Goal: Ask a question

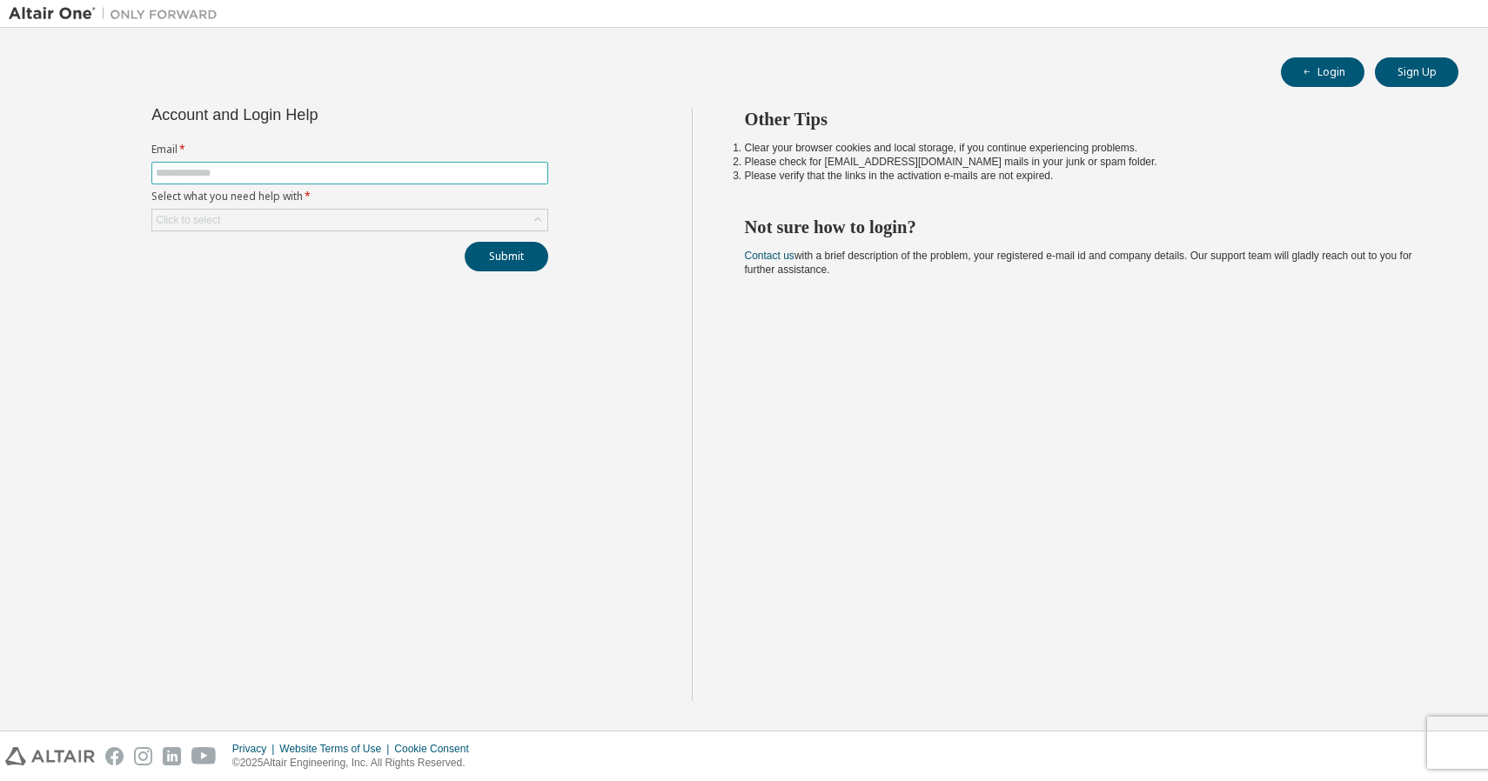
click at [288, 171] on input "text" at bounding box center [350, 173] width 388 height 14
click at [294, 365] on div "Account and Login Help Email * Select what you need help with * Click to select…" at bounding box center [350, 404] width 683 height 593
click at [370, 219] on div "Click to select" at bounding box center [349, 220] width 395 height 21
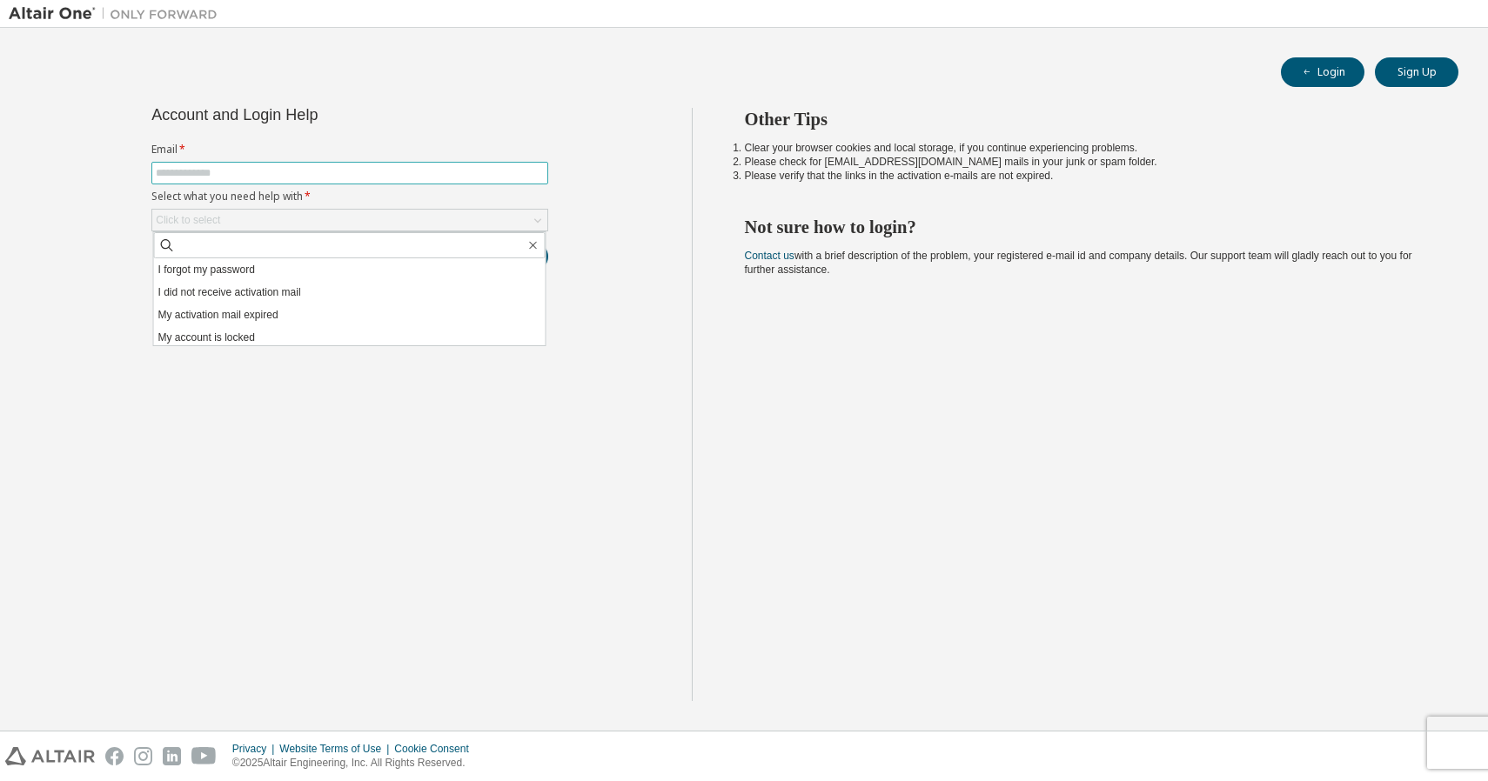
click at [293, 170] on input "text" at bounding box center [350, 173] width 388 height 14
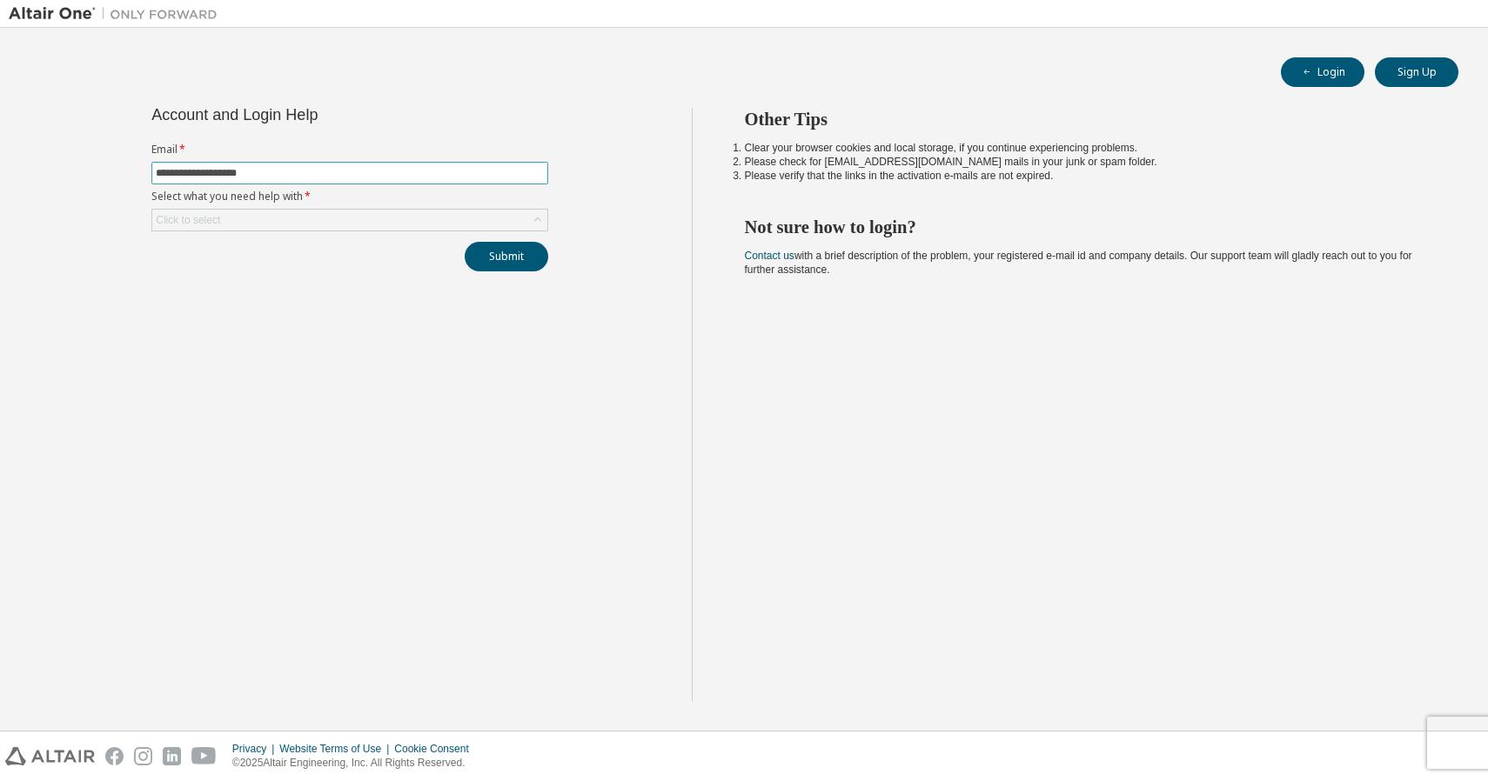
type input "**********"
click at [506, 258] on button "Submit" at bounding box center [507, 257] width 84 height 30
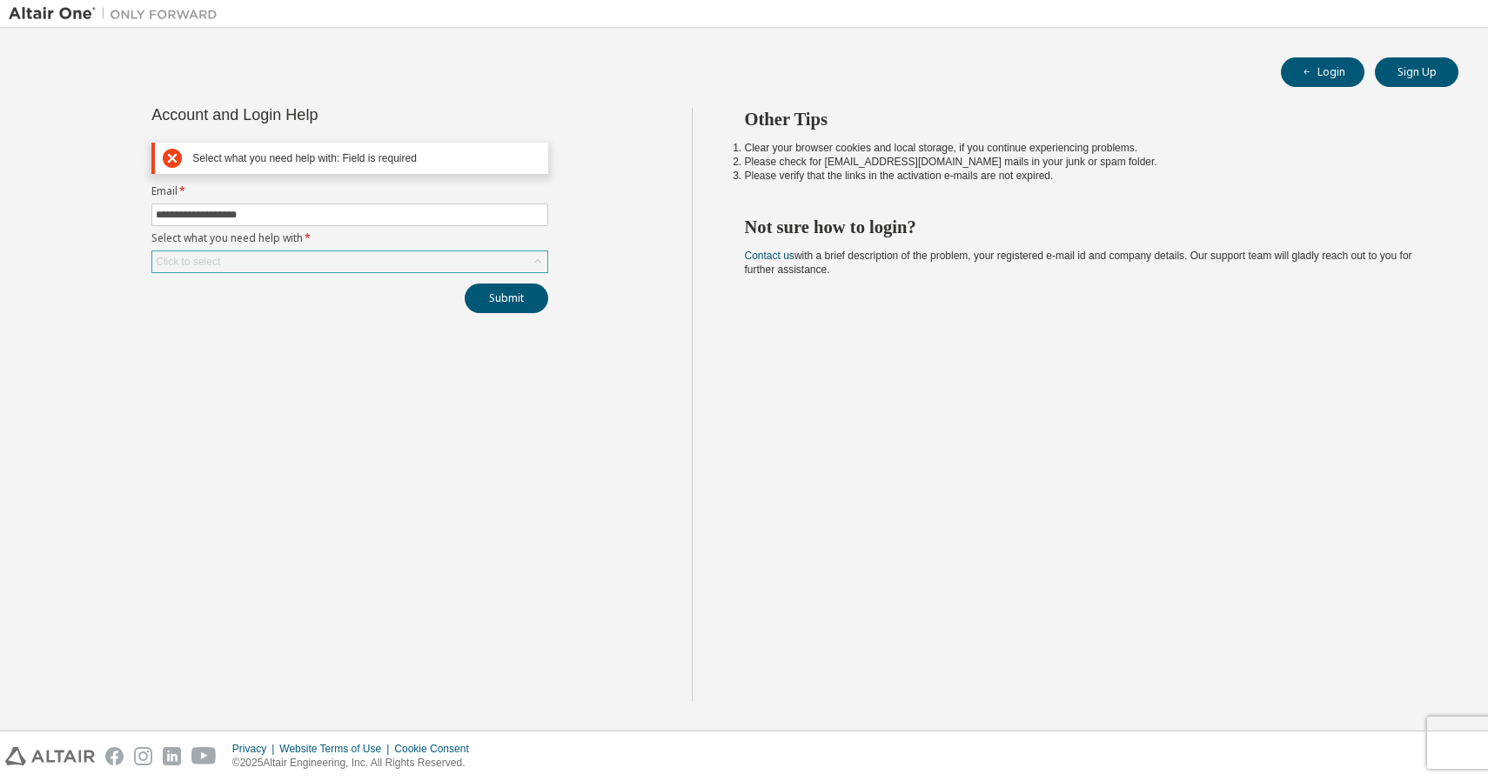
click at [311, 258] on div "Click to select" at bounding box center [349, 261] width 395 height 21
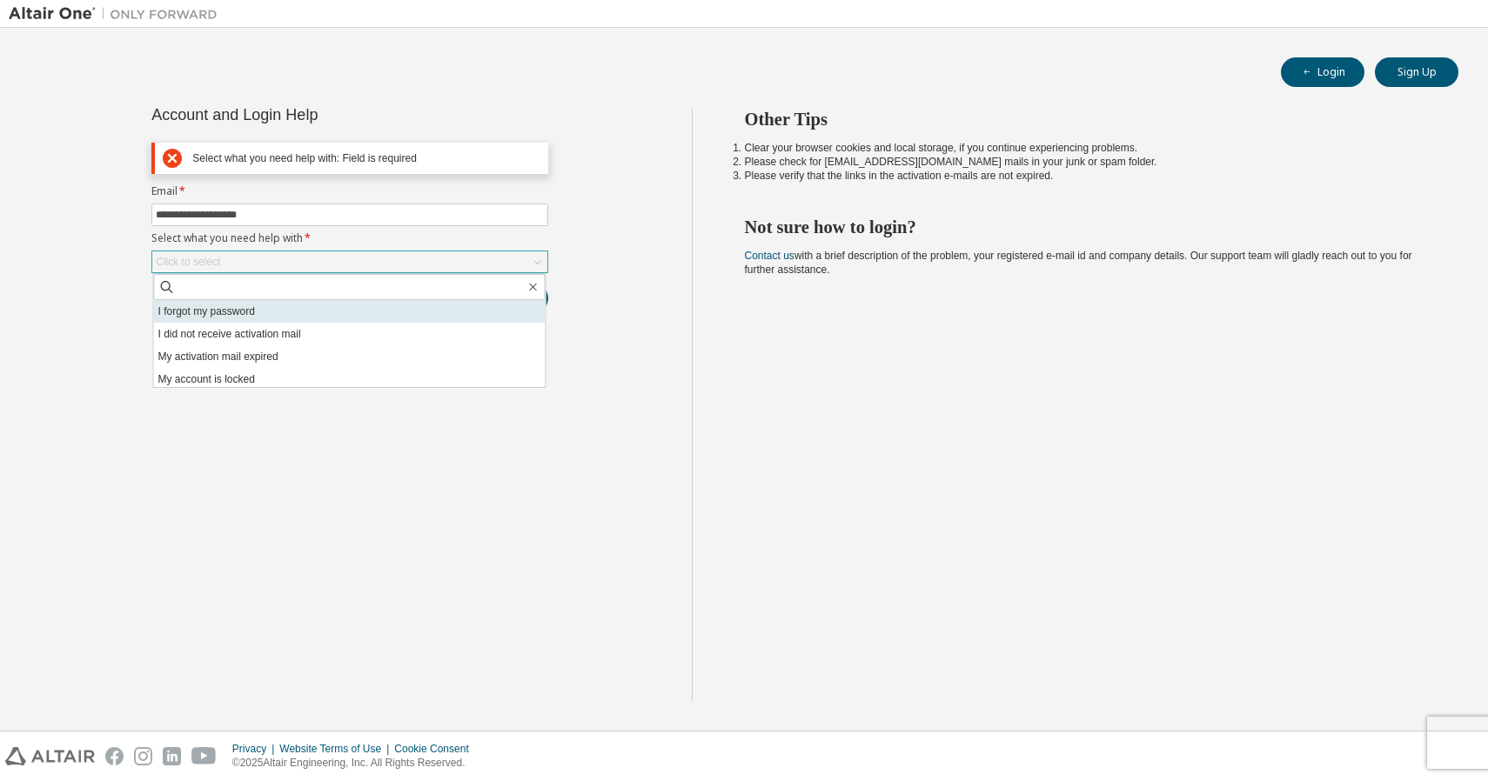
click at [263, 306] on li "I forgot my password" at bounding box center [350, 311] width 392 height 23
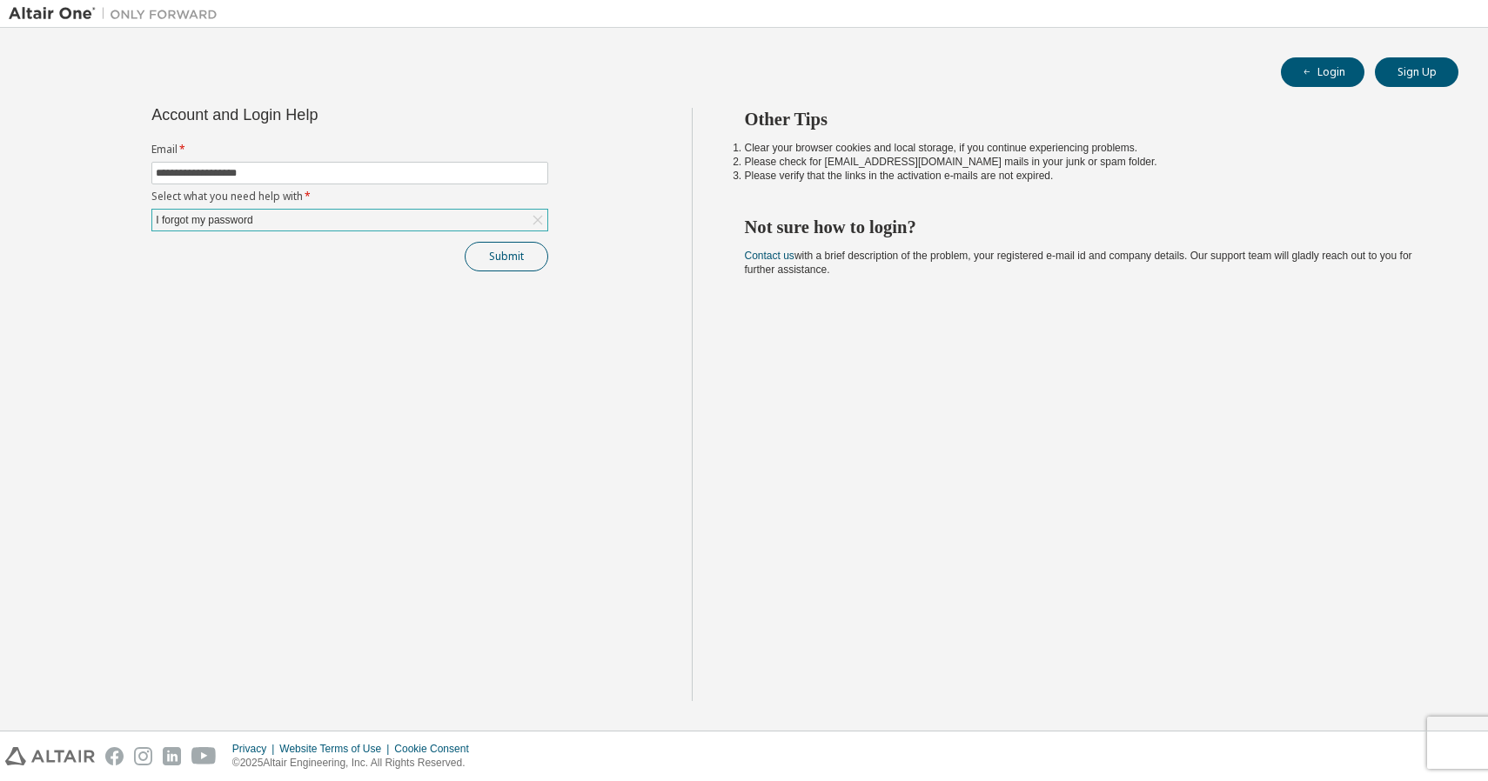
click at [520, 258] on button "Submit" at bounding box center [507, 257] width 84 height 30
click at [517, 259] on button "Submit" at bounding box center [507, 257] width 84 height 30
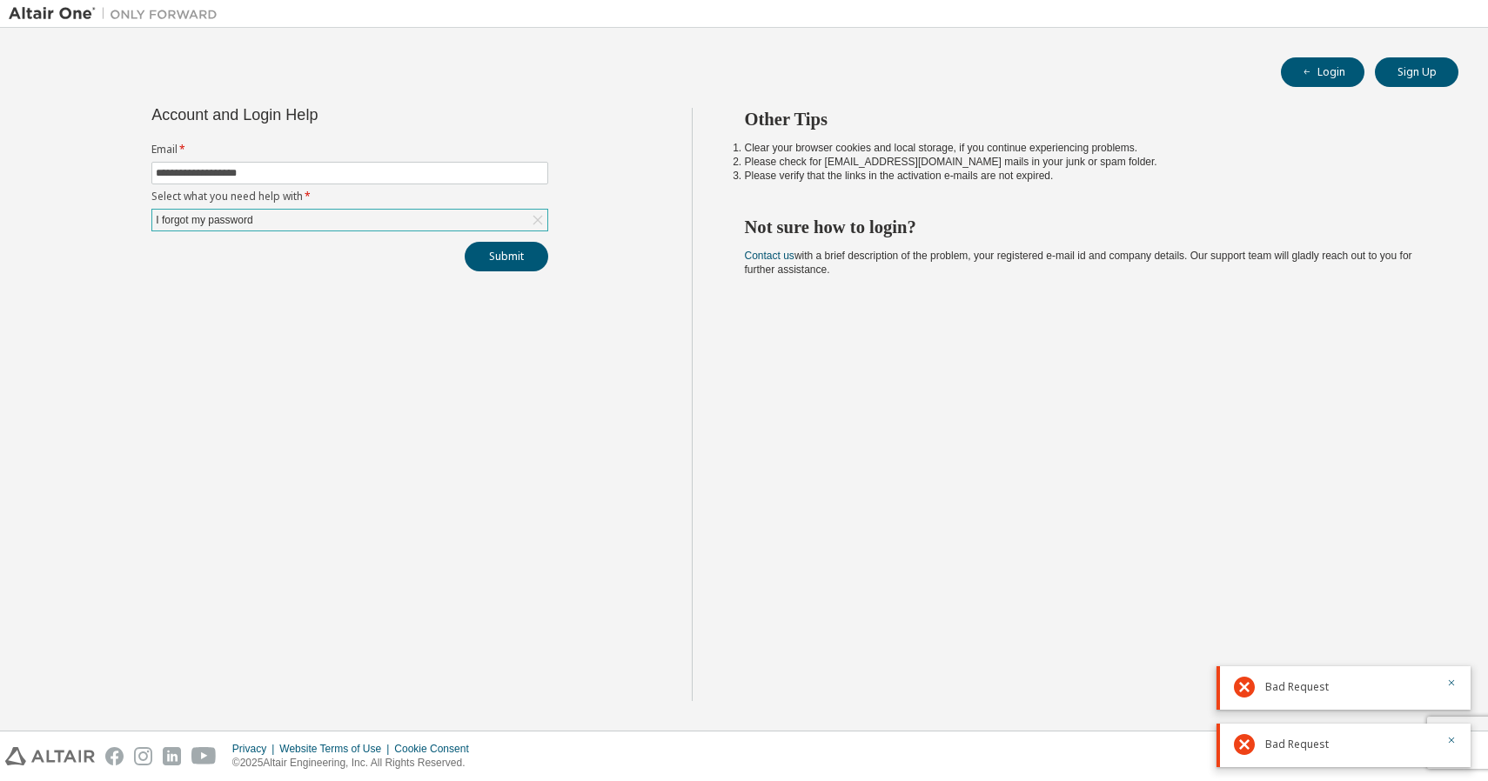
click at [927, 479] on div "Other Tips Clear your browser cookies and local storage, if you continue experi…" at bounding box center [1086, 404] width 788 height 593
click at [497, 254] on button "Submit" at bounding box center [507, 257] width 84 height 30
click at [302, 174] on input "**********" at bounding box center [350, 173] width 388 height 14
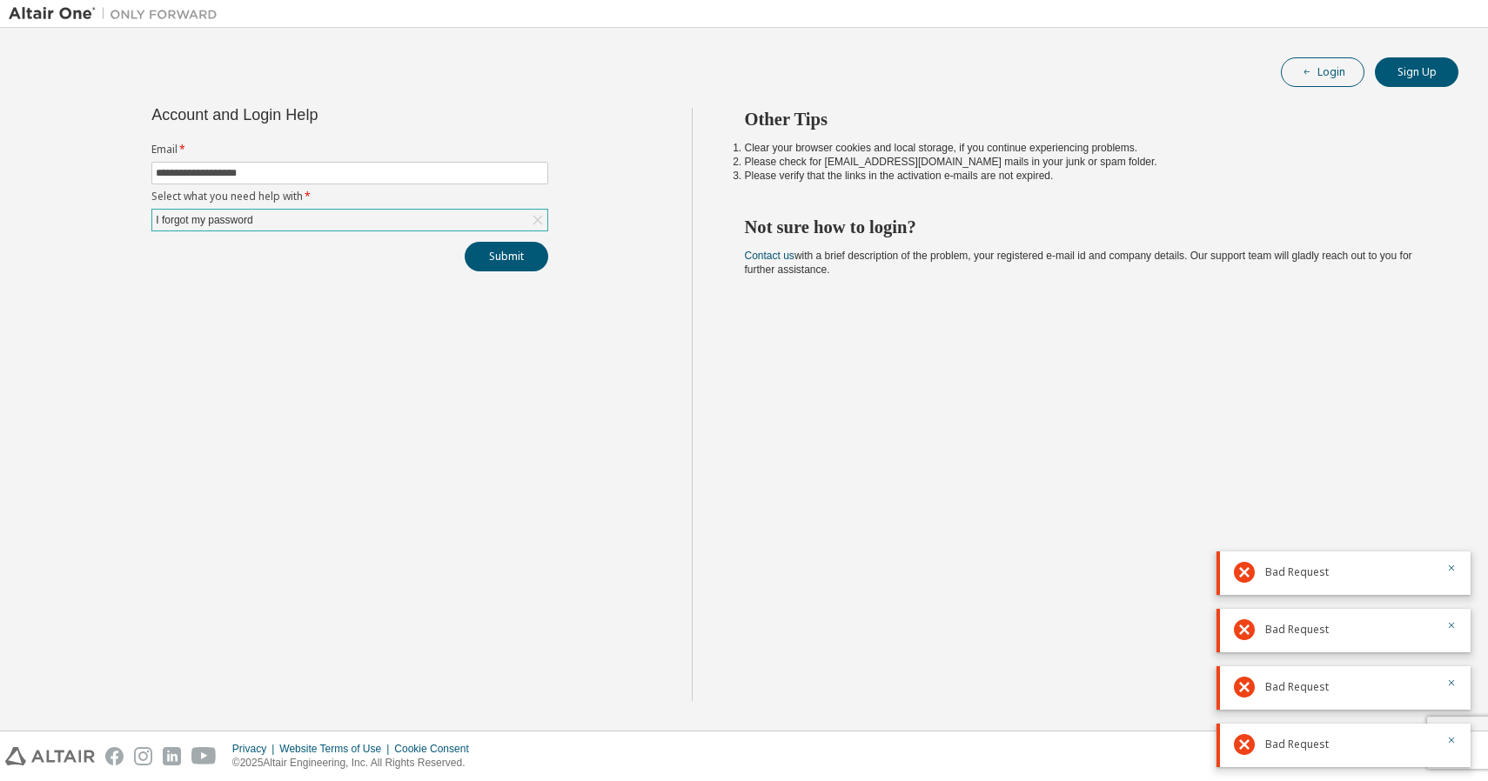
click at [1311, 70] on icon "button" at bounding box center [1307, 72] width 10 height 10
